Goal: Task Accomplishment & Management: Use online tool/utility

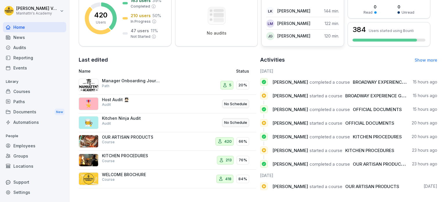
scroll to position [103, 0]
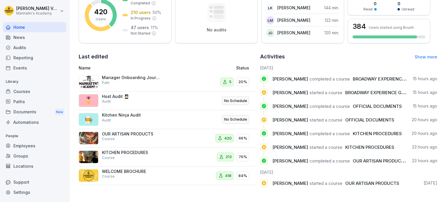
click at [25, 92] on div "Courses" at bounding box center [34, 91] width 63 height 10
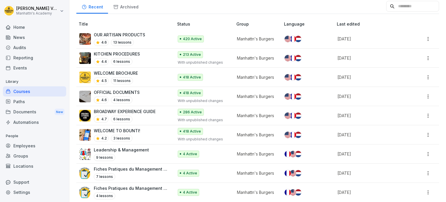
scroll to position [65, 0]
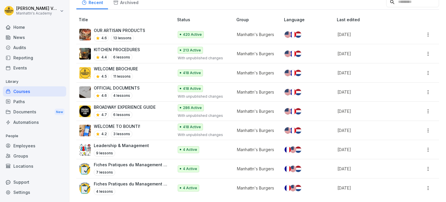
click at [139, 35] on div "4.6 13 lessons" at bounding box center [119, 38] width 51 height 7
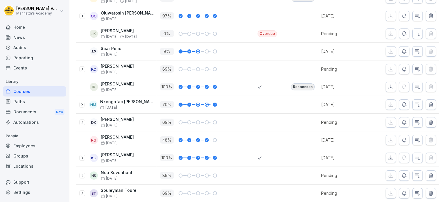
scroll to position [116, 0]
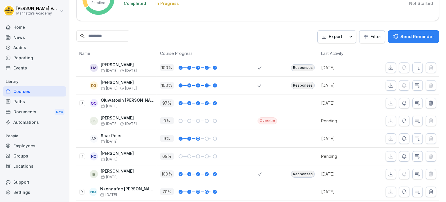
click at [18, 100] on div "Paths" at bounding box center [34, 101] width 63 height 10
click at [20, 91] on div "Courses" at bounding box center [34, 91] width 63 height 10
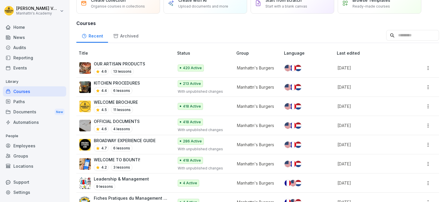
scroll to position [58, 0]
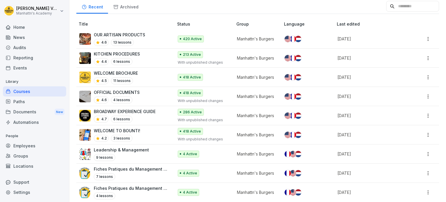
click at [121, 119] on p "6 lessons" at bounding box center [121, 119] width 21 height 7
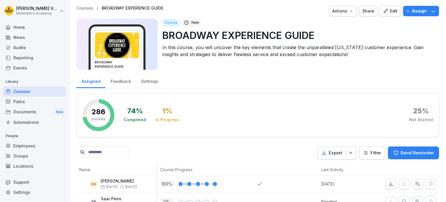
click at [151, 80] on div "Settings" at bounding box center [149, 80] width 27 height 15
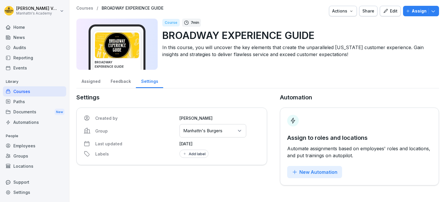
click at [96, 80] on div "Assigned" at bounding box center [90, 80] width 29 height 15
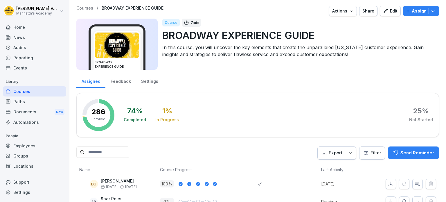
click at [384, 12] on icon "button" at bounding box center [385, 10] width 5 height 5
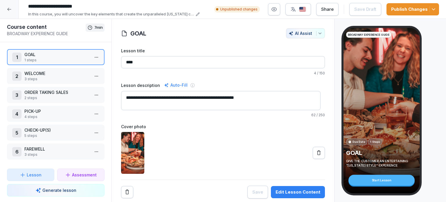
scroll to position [1, 0]
click at [11, 11] on icon at bounding box center [9, 9] width 5 height 5
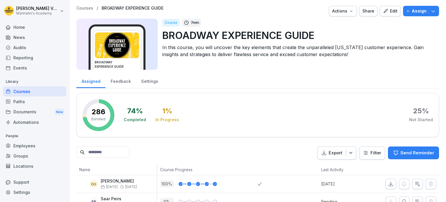
click at [29, 90] on div "Courses" at bounding box center [34, 91] width 63 height 10
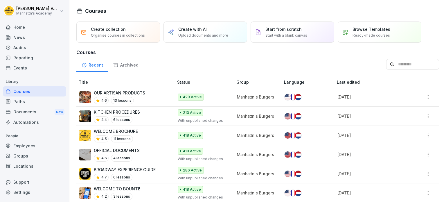
click at [142, 114] on div "KITCHEN PROCEDURES 4.4 6 lessons" at bounding box center [123, 116] width 89 height 14
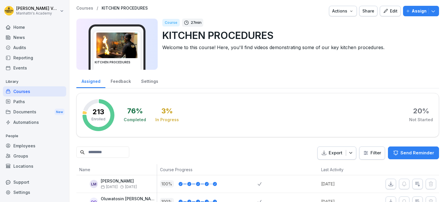
click at [387, 10] on div "Edit" at bounding box center [390, 11] width 15 height 6
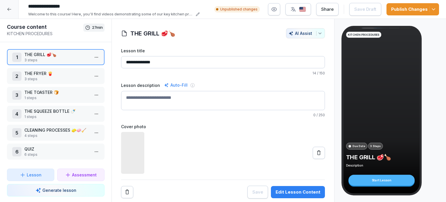
scroll to position [1, 0]
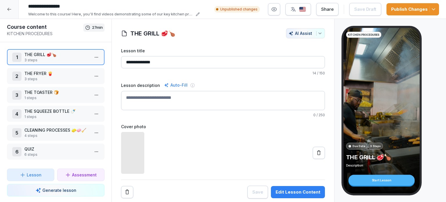
click at [8, 5] on div at bounding box center [9, 9] width 19 height 19
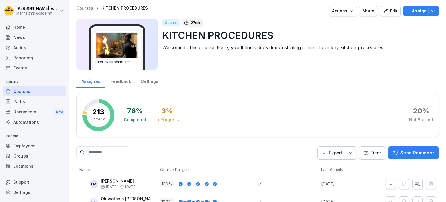
click at [20, 89] on div "Courses" at bounding box center [34, 91] width 63 height 10
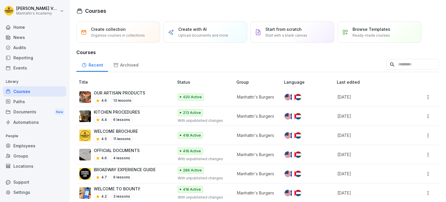
click at [134, 92] on p "OUR ARTISAN PRODUCTS" at bounding box center [119, 93] width 51 height 6
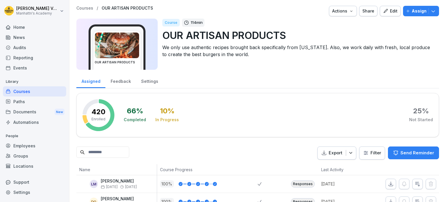
click at [387, 13] on div "Edit" at bounding box center [390, 11] width 15 height 6
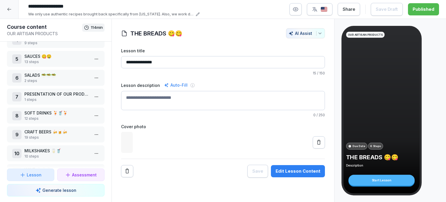
scroll to position [87, 0]
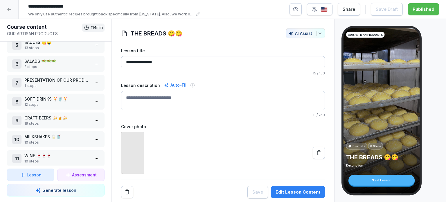
click at [30, 118] on p "CRAFT BEERS 🍻🍺🍻" at bounding box center [56, 118] width 65 height 6
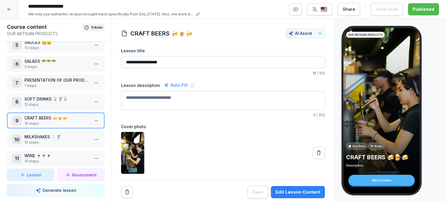
click at [225, 136] on div at bounding box center [223, 153] width 204 height 42
click at [301, 190] on div "Edit Lesson Content" at bounding box center [298, 192] width 45 height 6
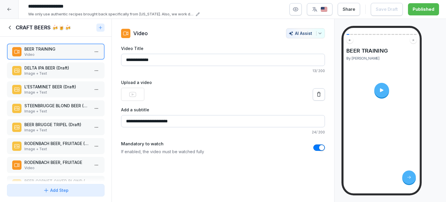
click at [380, 90] on icon at bounding box center [381, 90] width 3 height 4
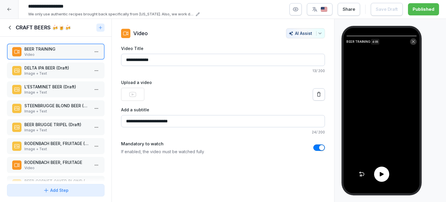
click at [380, 176] on icon at bounding box center [381, 174] width 6 height 6
click at [330, 169] on div "**********" at bounding box center [223, 110] width 223 height 183
click at [391, 34] on video at bounding box center [382, 111] width 76 height 166
